Goal: Find specific page/section: Find specific page/section

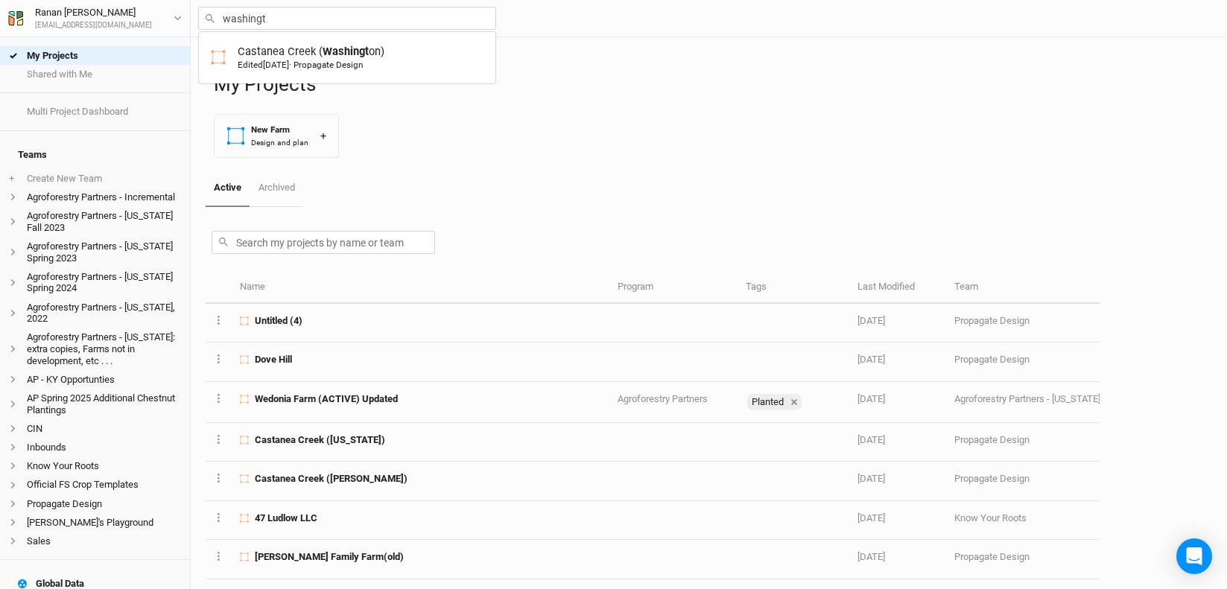
type input "Castanea Creek ([US_STATE])"
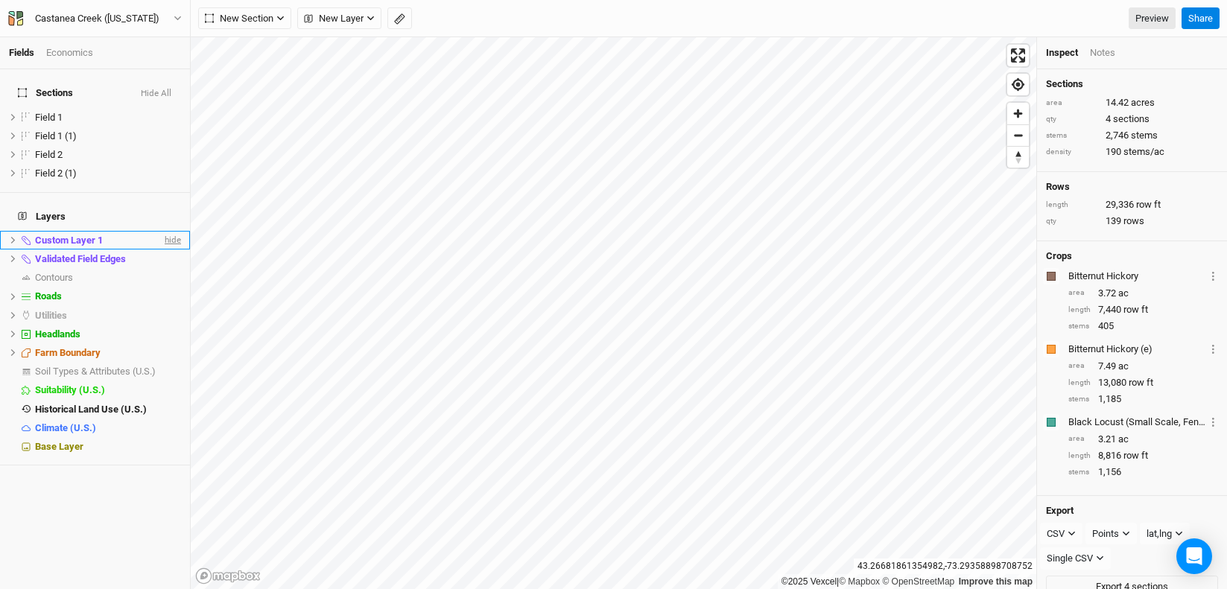
click at [162, 231] on span "hide" at bounding box center [171, 240] width 19 height 19
click at [162, 250] on span "hide" at bounding box center [171, 259] width 19 height 19
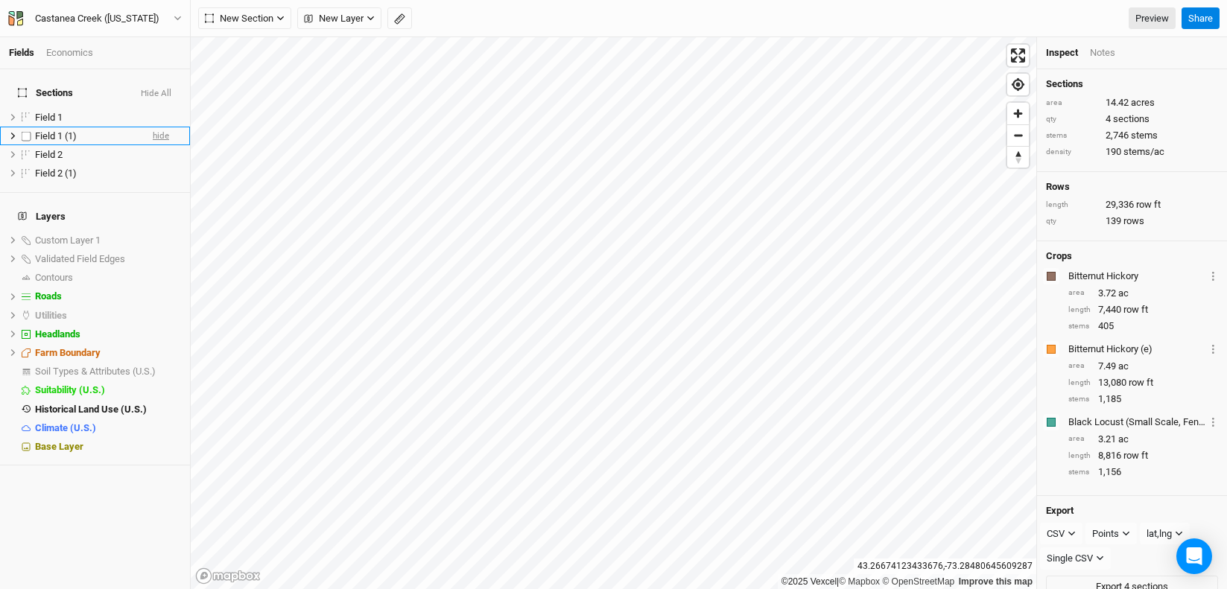
click at [153, 127] on span "hide" at bounding box center [161, 136] width 16 height 19
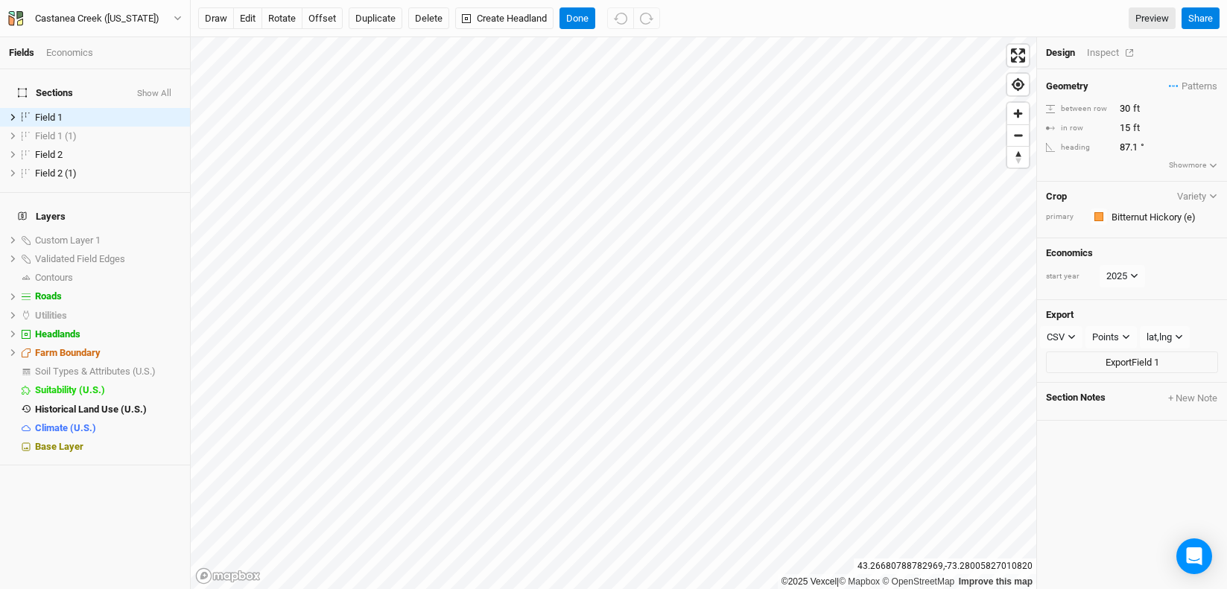
click at [1109, 48] on div "Inspect" at bounding box center [1113, 52] width 53 height 13
